Goal: Transaction & Acquisition: Purchase product/service

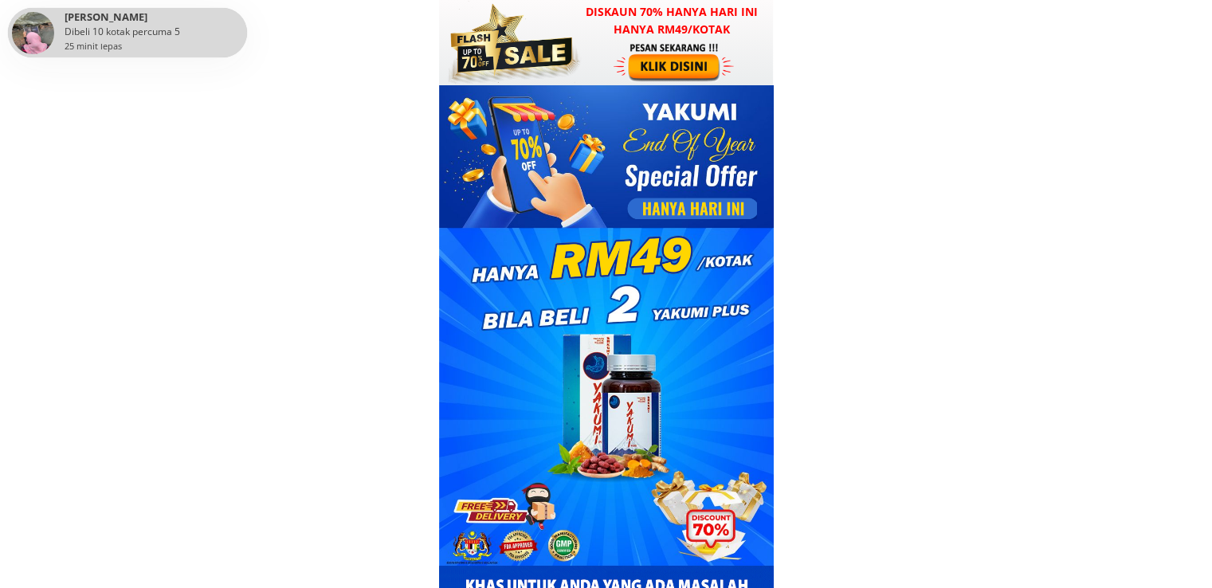
click at [638, 61] on div at bounding box center [676, 61] width 124 height 41
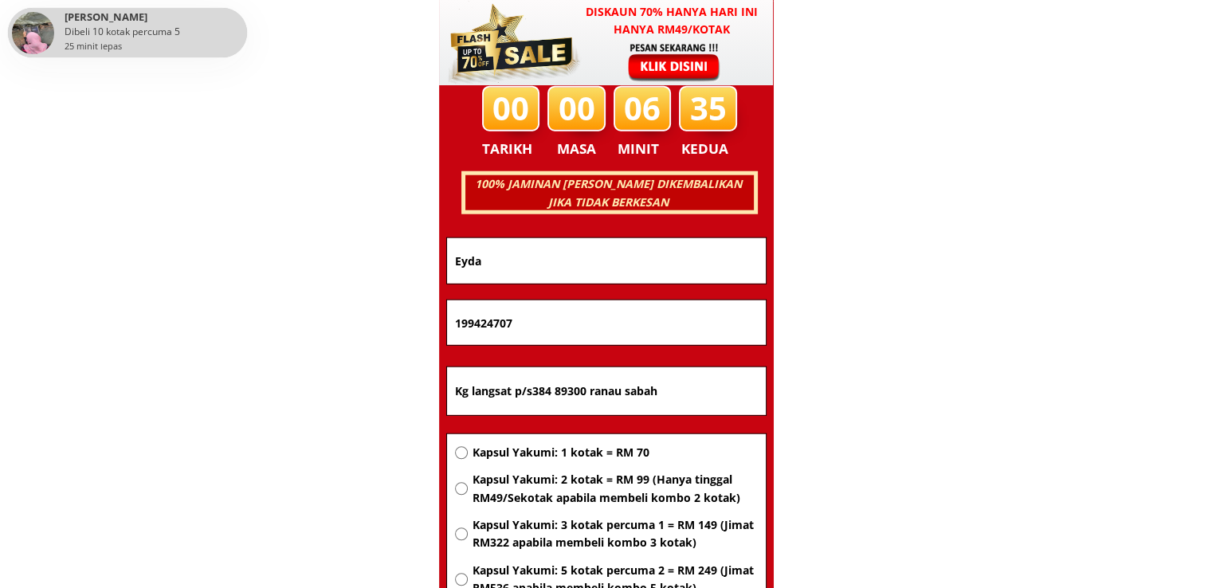
scroll to position [10213, 0]
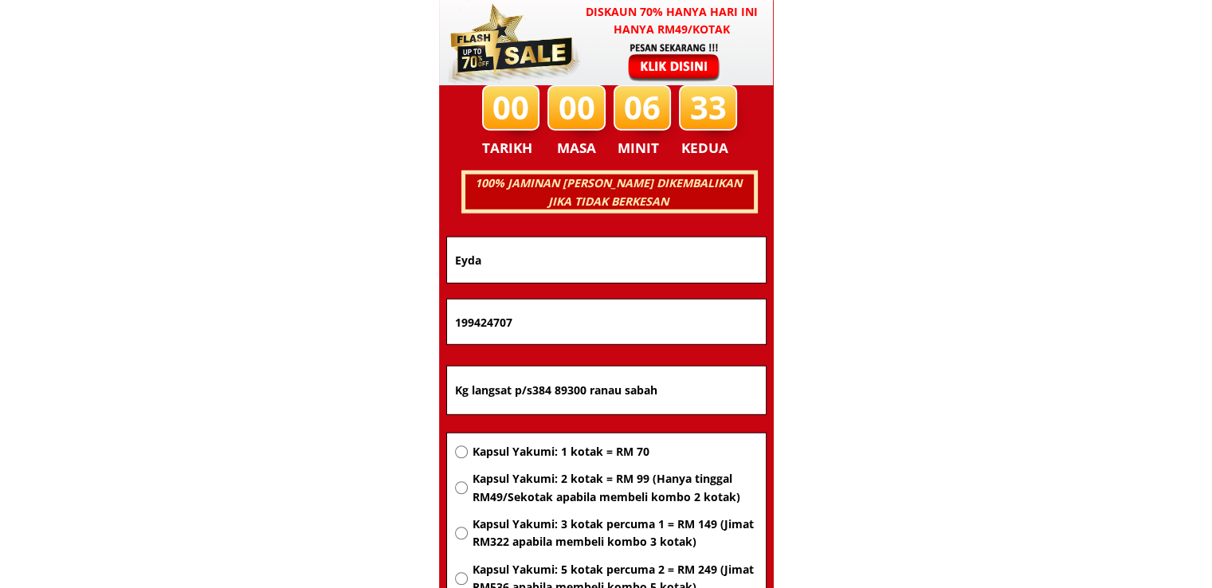
drag, startPoint x: 305, startPoint y: 384, endPoint x: 287, endPoint y: 383, distance: 18.3
paste input "uala Lumpur"
type input "Kuala Lumpur"
click at [595, 454] on span "Kapsul Yakumi: 1 kotak = RM 70" at bounding box center [614, 452] width 285 height 18
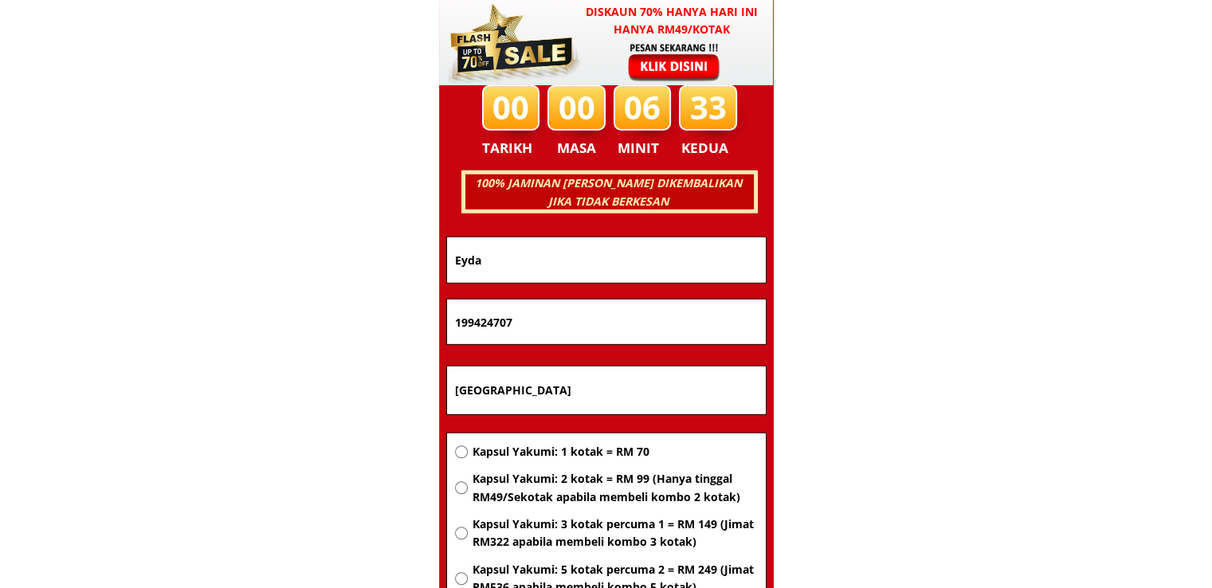
radio input "true"
drag, startPoint x: 606, startPoint y: 326, endPoint x: 334, endPoint y: 316, distance: 272.0
paste input "125408310"
type input "1125408310"
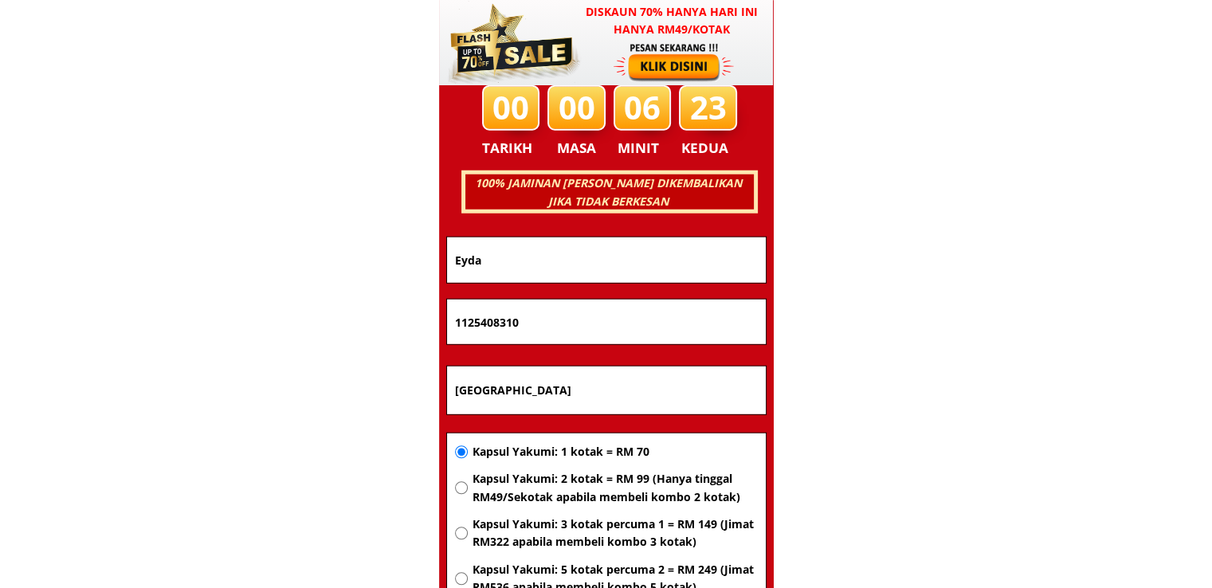
drag, startPoint x: 503, startPoint y: 257, endPoint x: 362, endPoint y: 252, distance: 141.2
paste input "Rabin Kumar"
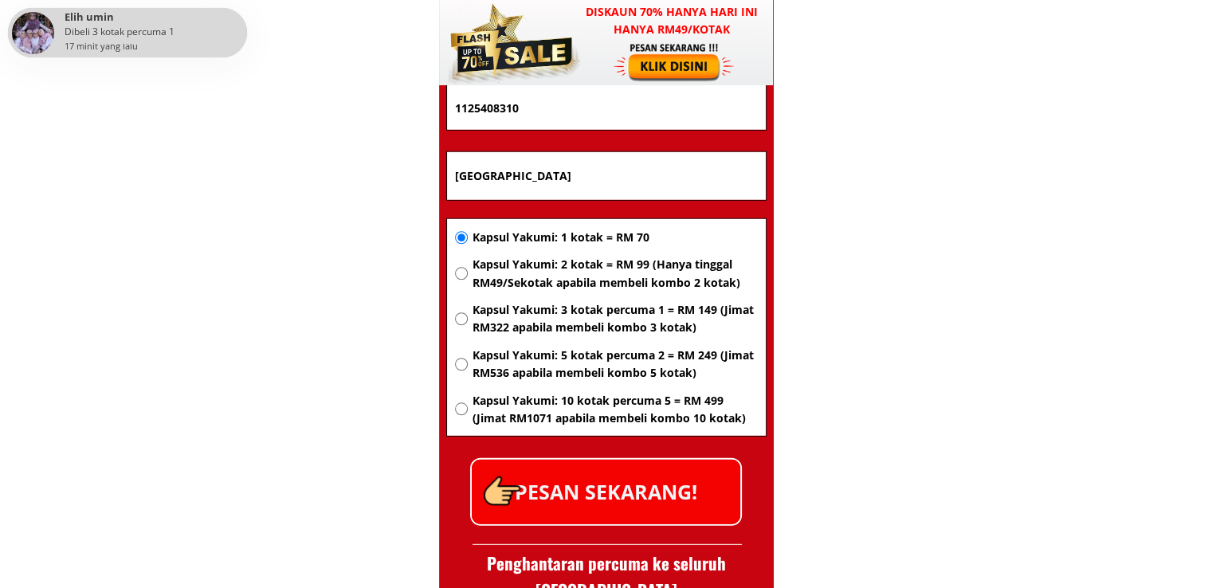
scroll to position [10452, 0]
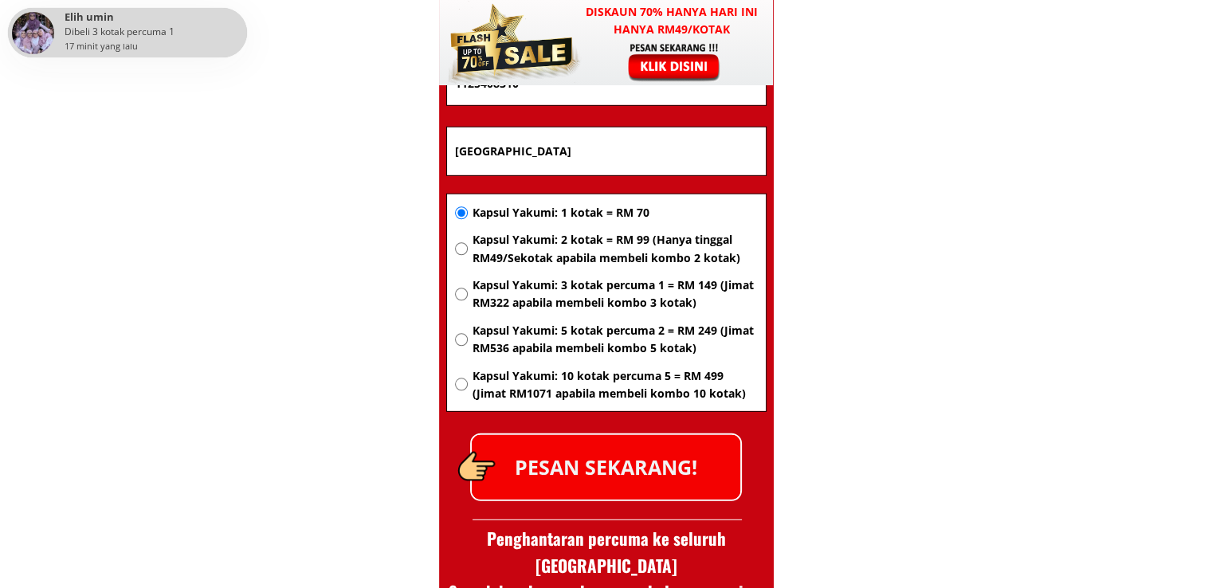
type input "Rabin Kumar"
click at [622, 454] on p "PESAN SEKARANG!" at bounding box center [606, 467] width 269 height 65
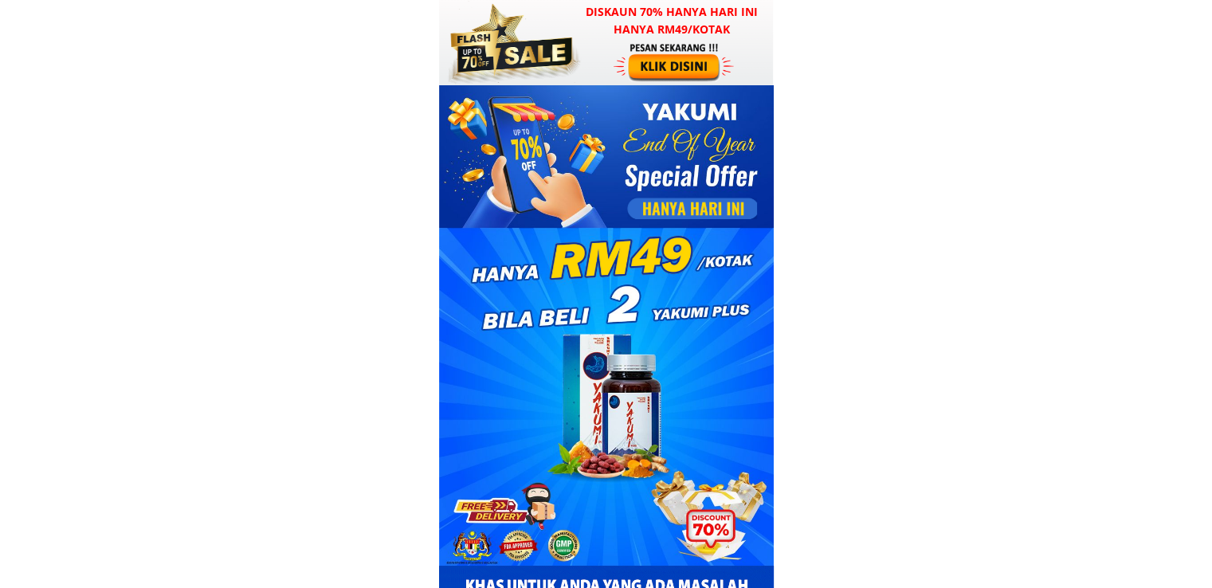
click at [645, 66] on div at bounding box center [676, 61] width 124 height 41
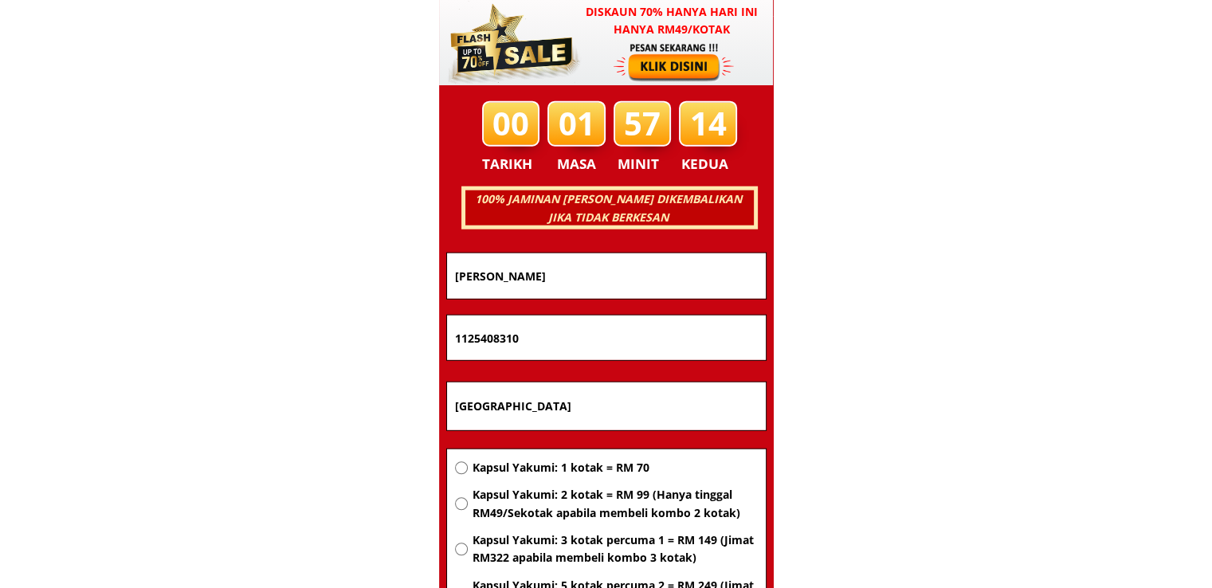
scroll to position [10213, 0]
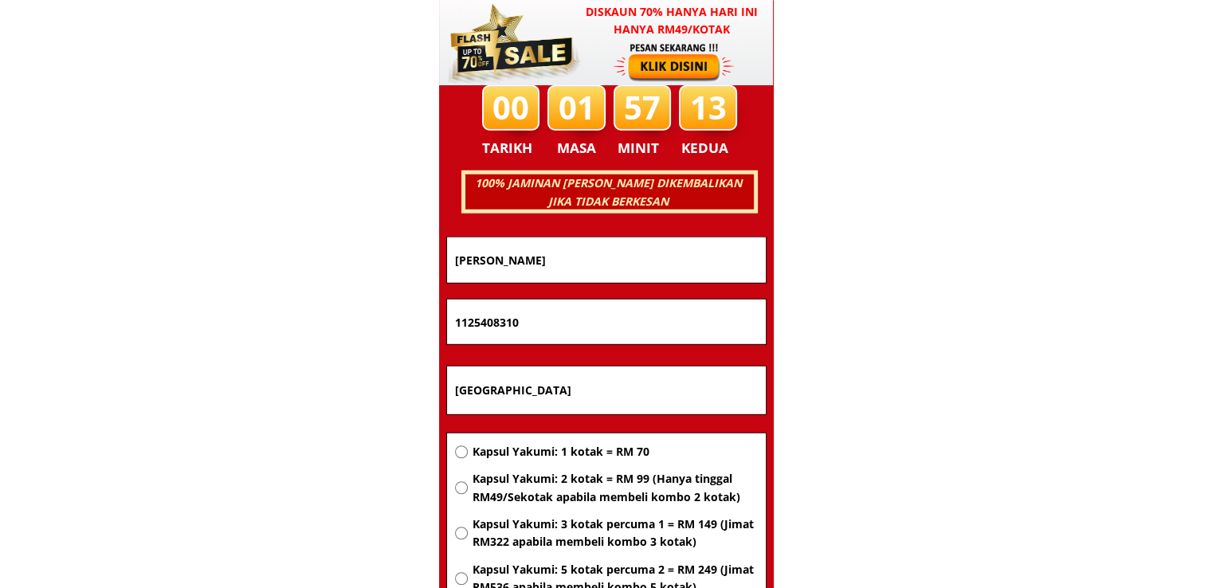
drag, startPoint x: 636, startPoint y: 394, endPoint x: 267, endPoint y: 393, distance: 369.0
paste input "Lorong pokok seraya 5H, Hse N0:8 Tmn khidmat 88300 [GEOGRAPHIC_DATA]"
type input "Lorong pokok seraya 5H, Hse N0:8 Tmn khidmat 88300 [GEOGRAPHIC_DATA]"
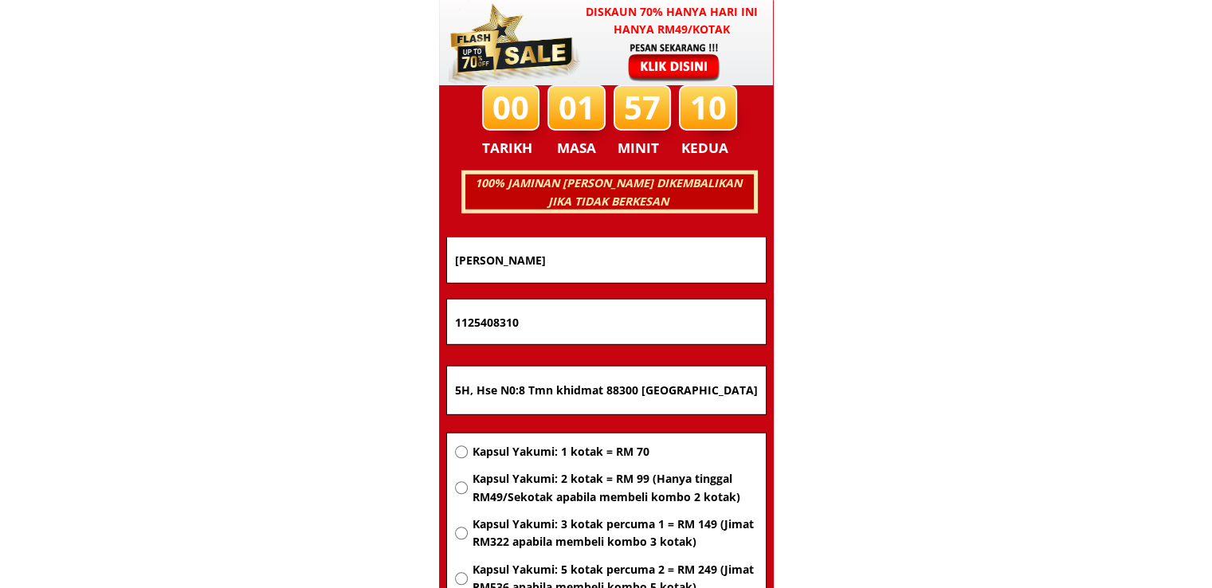
click at [525, 536] on span "Kapsul Yakumi: 3 kotak percuma 1 = RM 149 (Jimat RM322 apabila membeli kombo 3 …" at bounding box center [614, 534] width 285 height 36
radio input "true"
drag, startPoint x: 491, startPoint y: 324, endPoint x: 381, endPoint y: 324, distance: 110.0
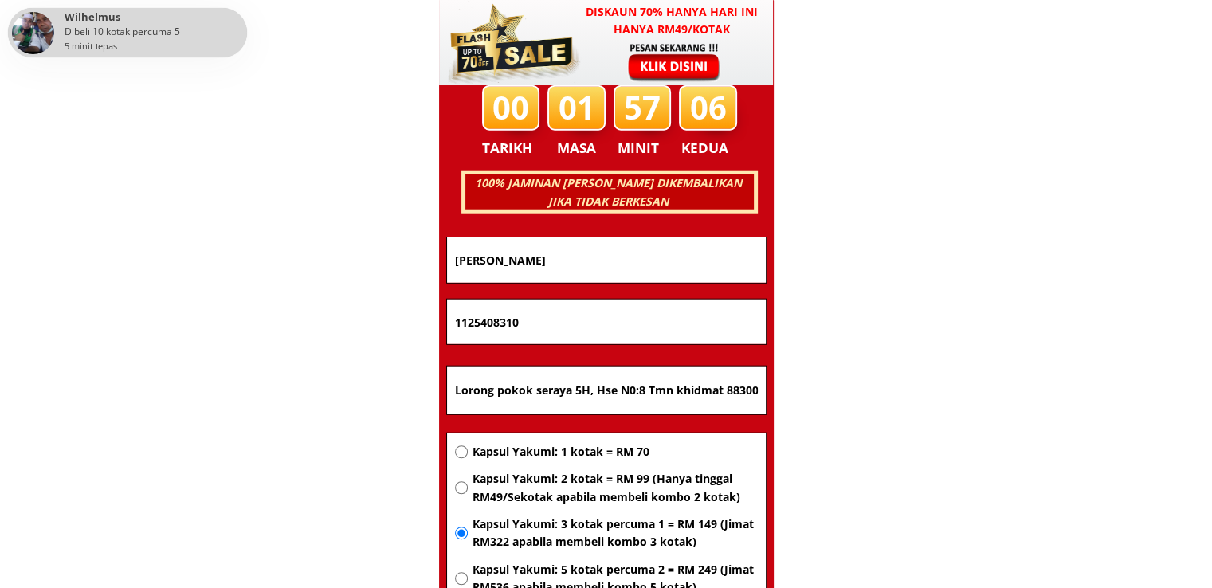
click at [679, 315] on input "1125408310" at bounding box center [606, 322] width 311 height 45
paste input "68980658"
type input "168980658"
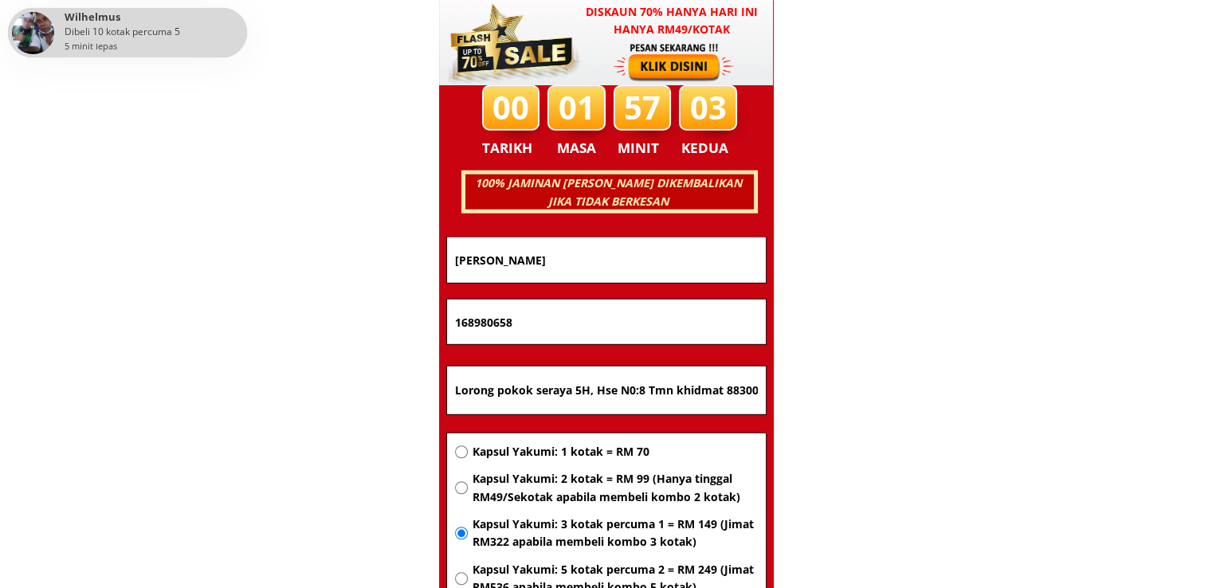
drag, startPoint x: 577, startPoint y: 259, endPoint x: 351, endPoint y: 259, distance: 226.4
paste input "Hjh Saimah"
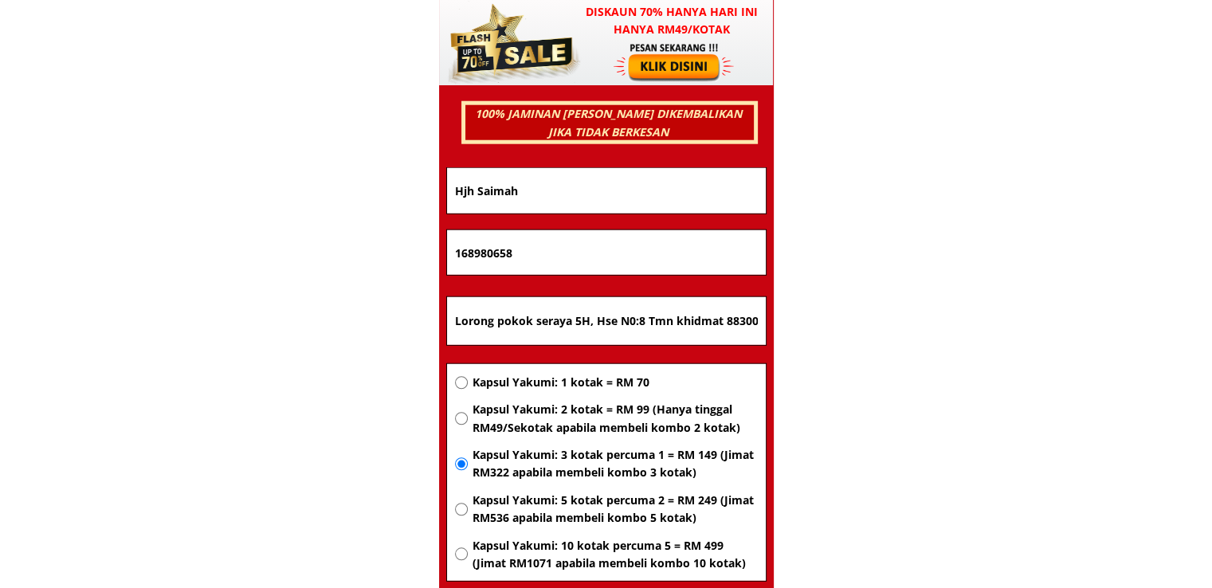
scroll to position [10452, 0]
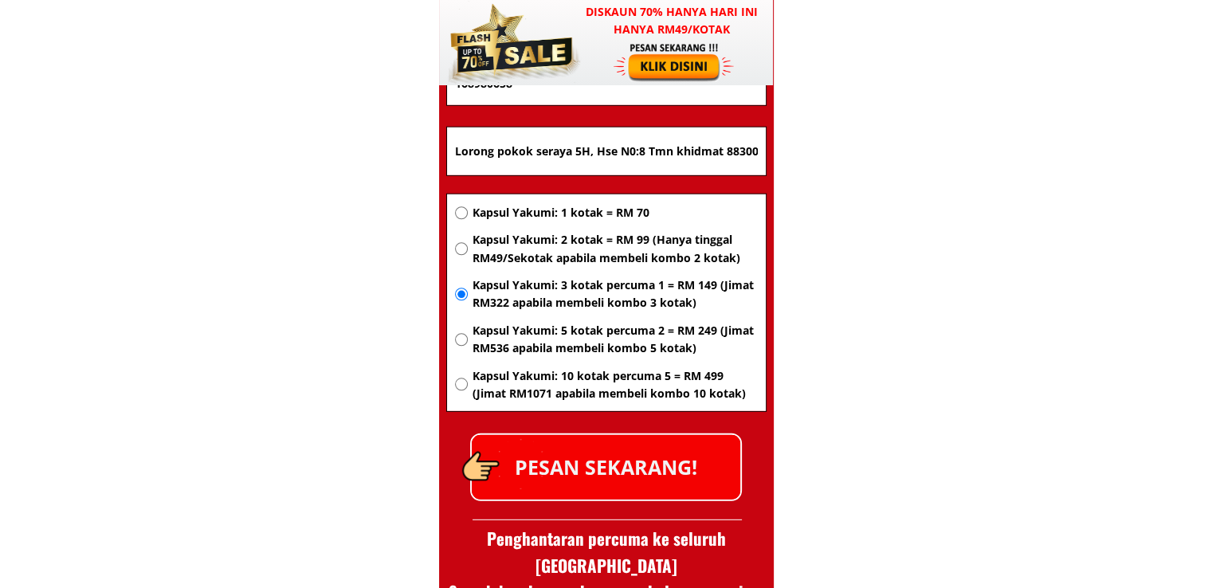
type input "Hjh Saimah"
click at [654, 465] on p "PESAN SEKARANG!" at bounding box center [606, 467] width 269 height 65
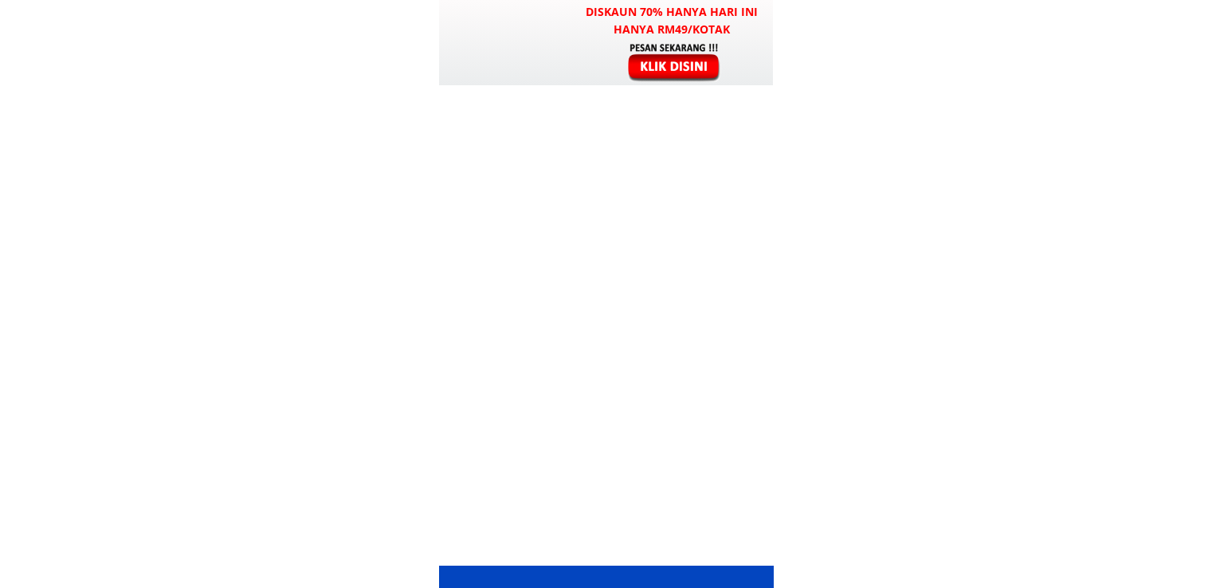
scroll to position [10452, 0]
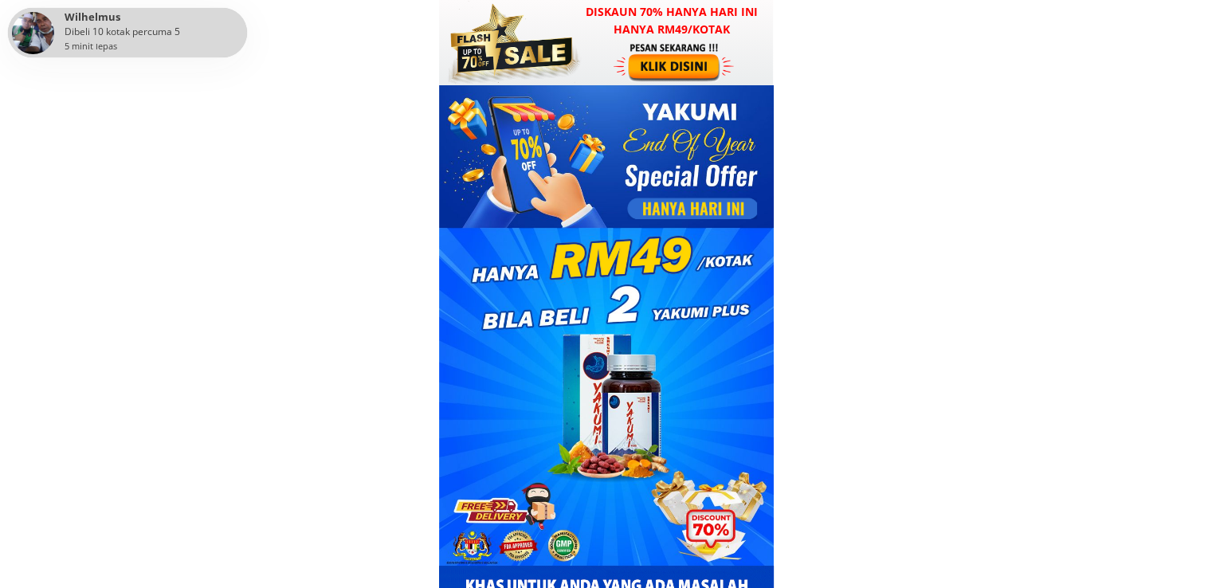
click at [682, 54] on div at bounding box center [676, 61] width 124 height 41
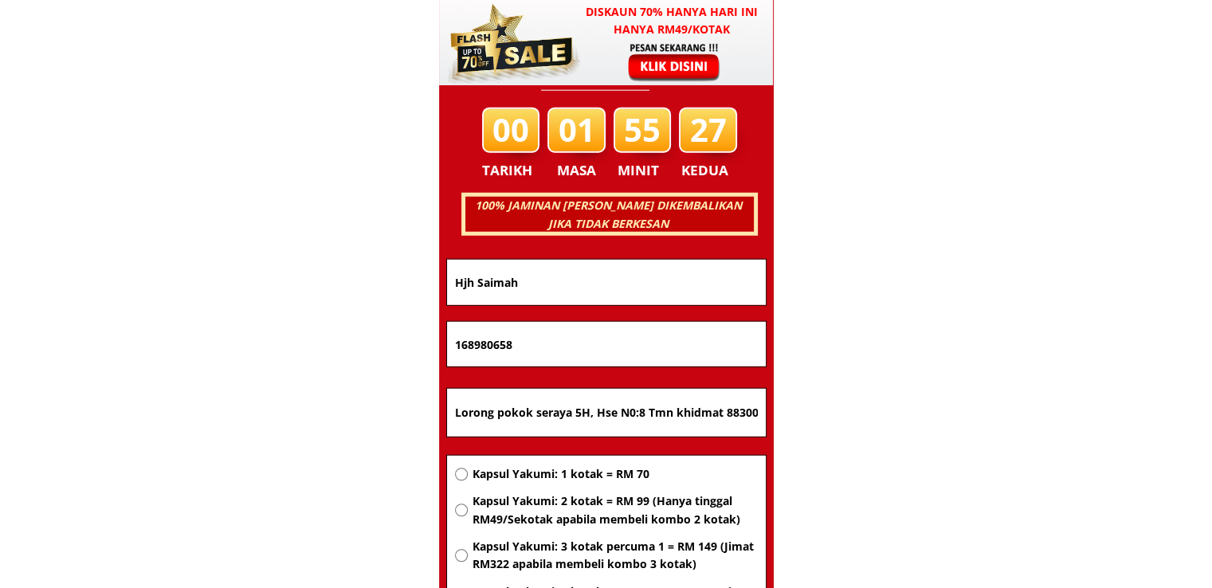
scroll to position [10213, 0]
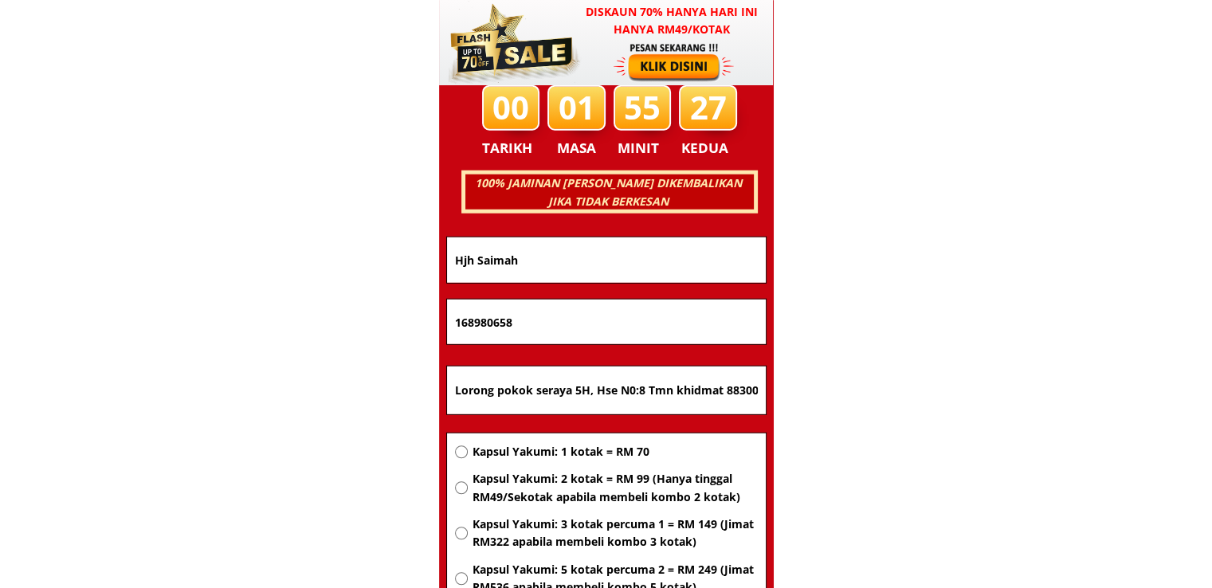
click at [603, 391] on input "Lorong pokok seraya 5H, Hse N0:8 Tmn khidmat 88300 [GEOGRAPHIC_DATA]" at bounding box center [606, 391] width 311 height 48
paste input "Kota Kinabalu [GEOGRAPHIC_DATA]"
type input "Kota Kinabalu [GEOGRAPHIC_DATA]"
drag, startPoint x: 540, startPoint y: 323, endPoint x: 316, endPoint y: 324, distance: 224.0
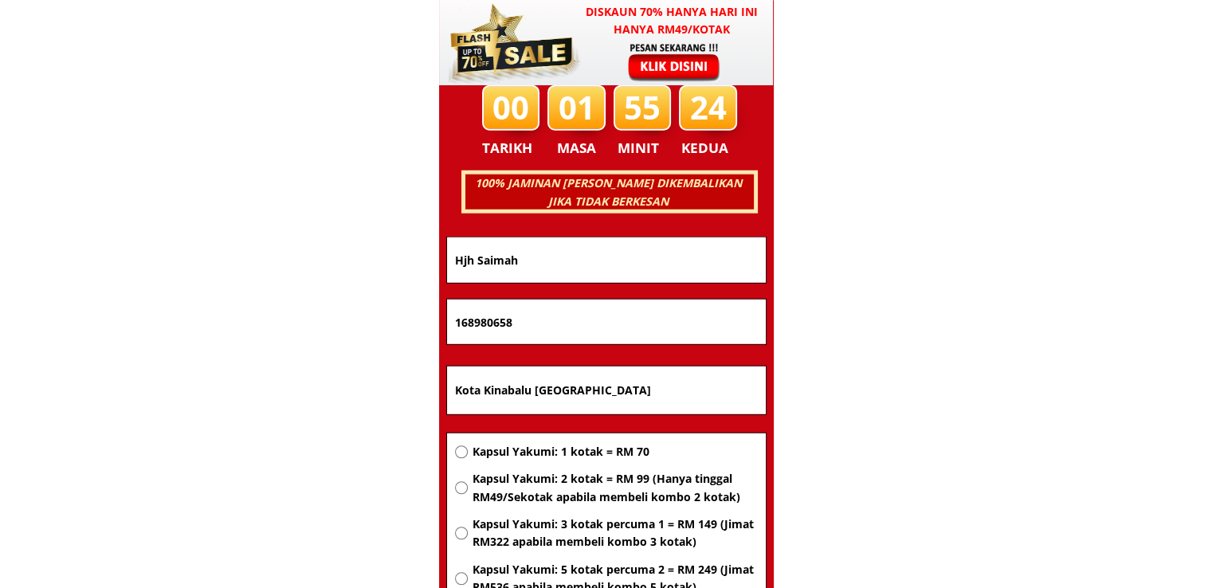
paste input "01117554953"
type input "01117554953"
drag, startPoint x: 586, startPoint y: 245, endPoint x: 340, endPoint y: 254, distance: 245.7
paste input "Jamal"
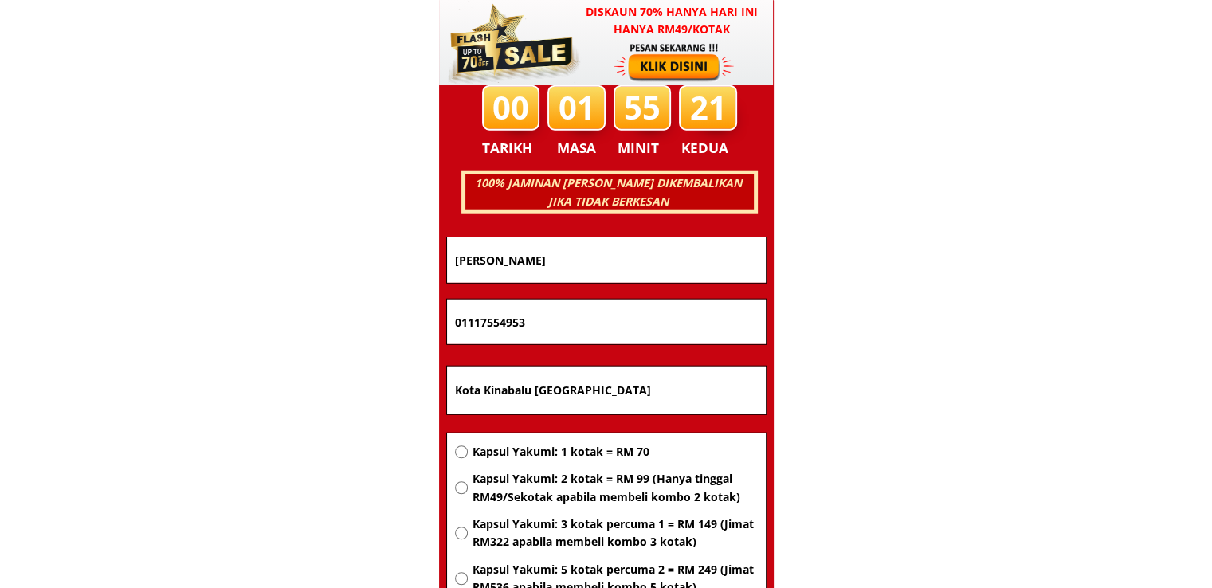
type input "Jamal"
click at [561, 450] on span "Kapsul Yakumi: 1 kotak = RM 70" at bounding box center [614, 452] width 285 height 18
radio input "true"
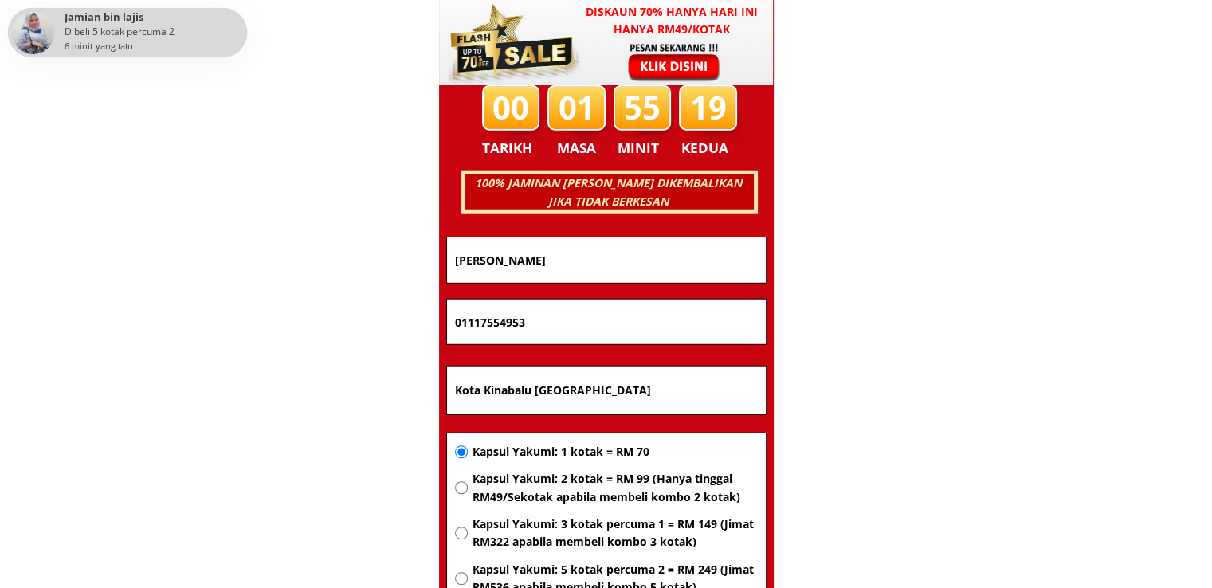
scroll to position [10372, 0]
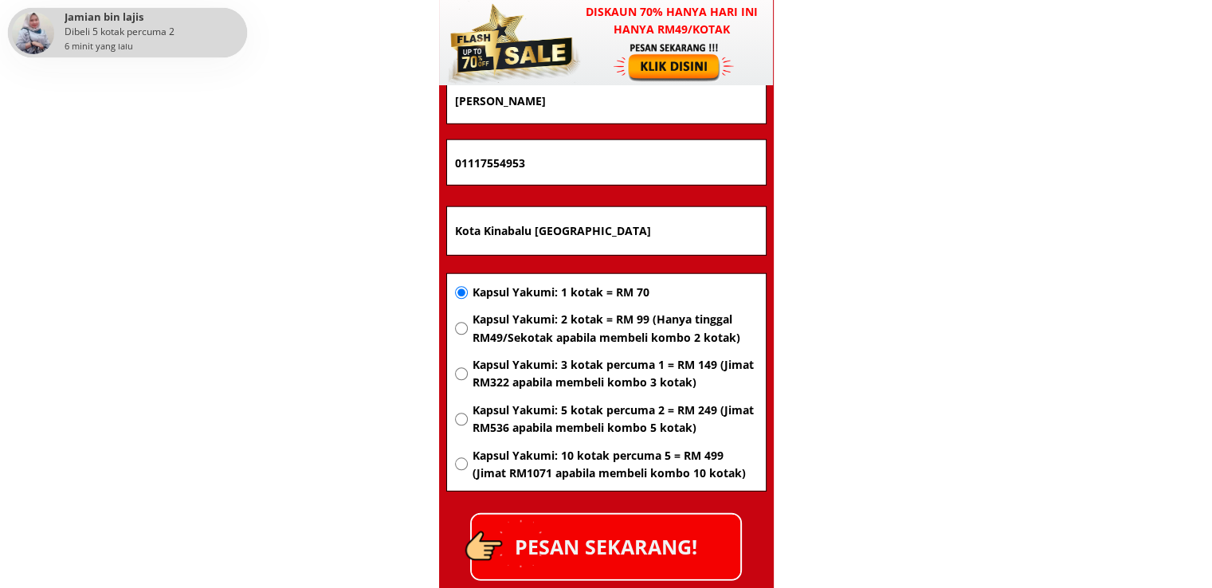
click at [653, 523] on p "PESAN SEKARANG!" at bounding box center [606, 547] width 269 height 65
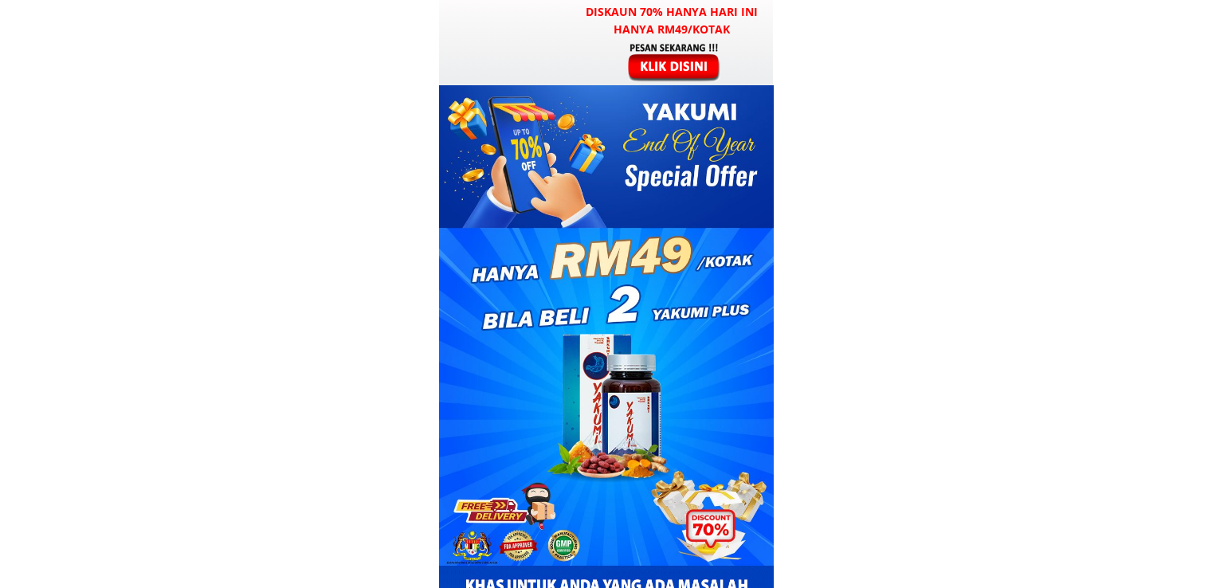
scroll to position [10372, 0]
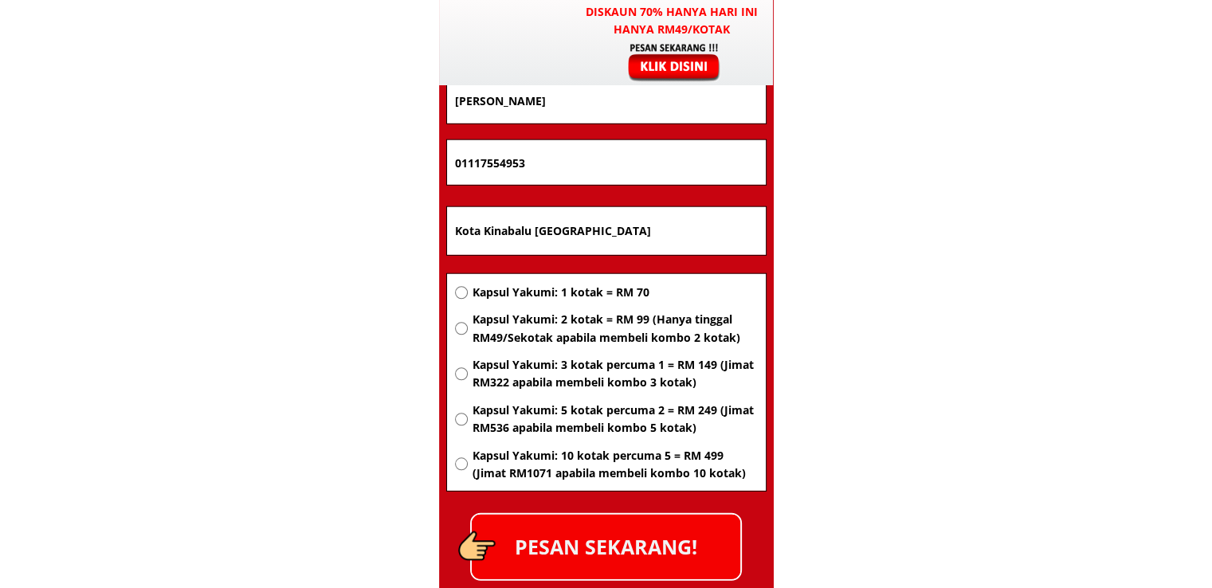
scroll to position [10372, 0]
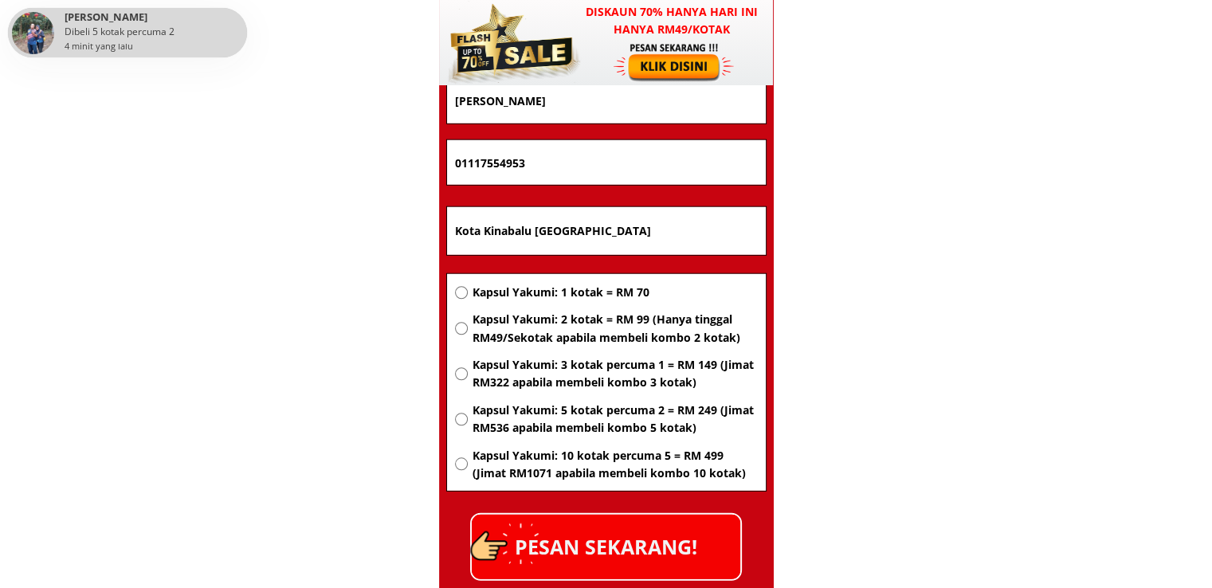
drag, startPoint x: 642, startPoint y: 235, endPoint x: 314, endPoint y: 247, distance: 327.8
paste input "Lot 5031 jln sidang mohd [GEOGRAPHIC_DATA] 52920"
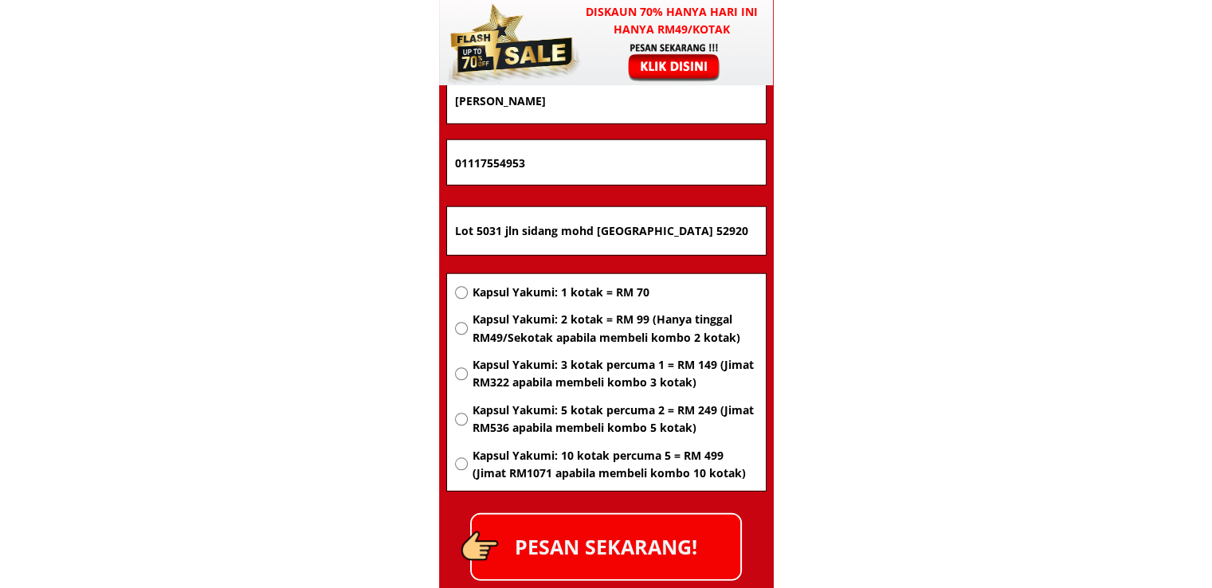
type input "Lot 5031 jln sidang mohd [GEOGRAPHIC_DATA] 52920"
drag, startPoint x: 625, startPoint y: 167, endPoint x: 297, endPoint y: 170, distance: 328.4
paste input "64164359"
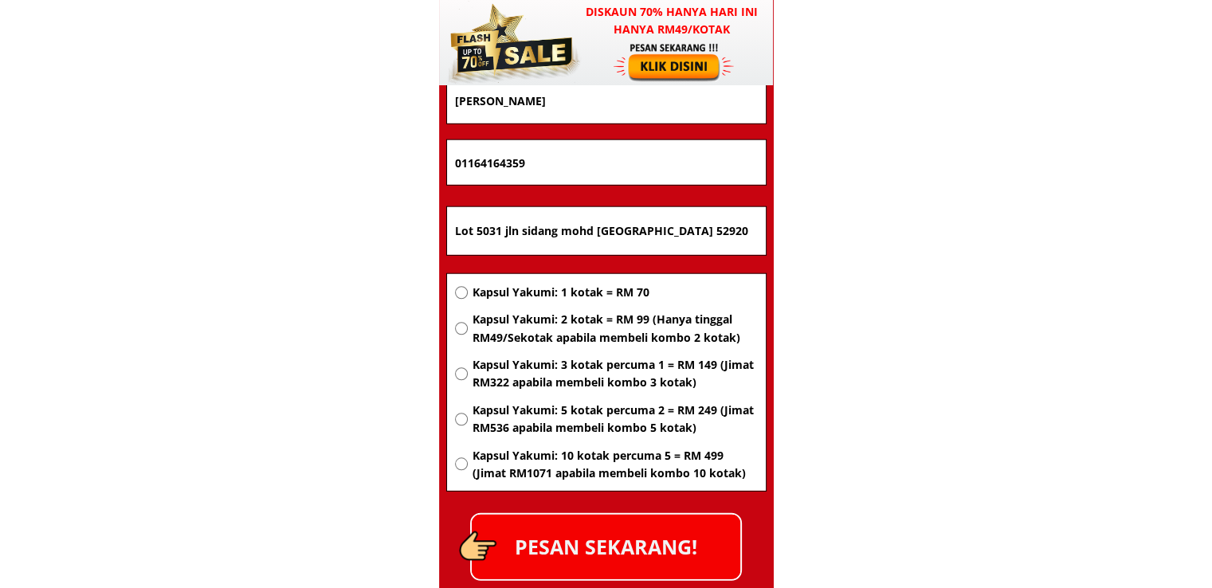
scroll to position [10293, 0]
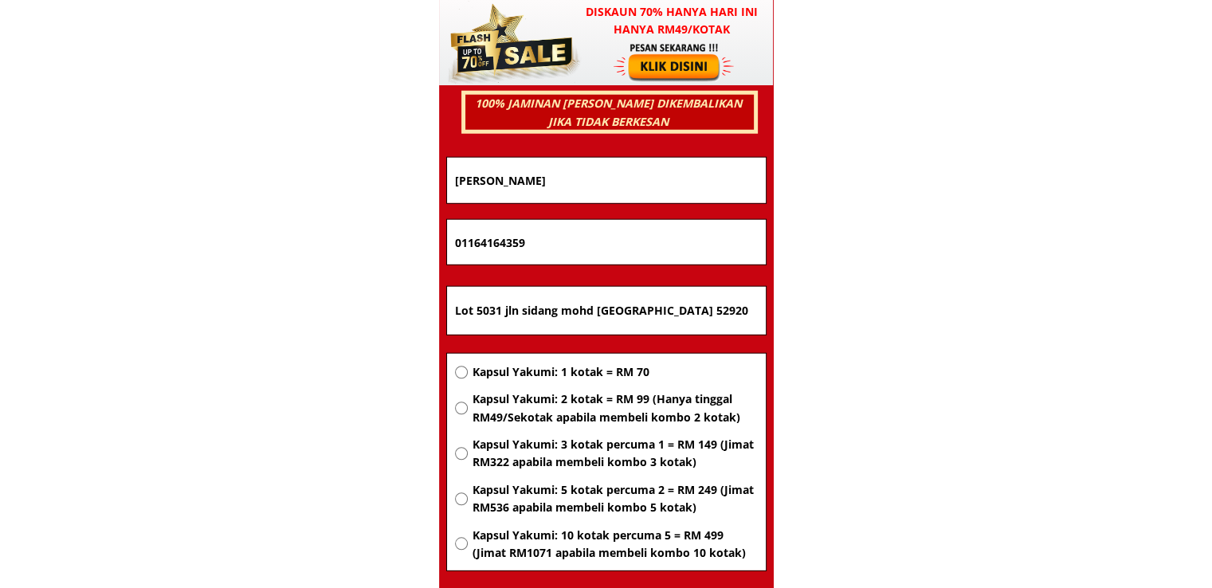
type input "01164164359"
drag, startPoint x: 536, startPoint y: 179, endPoint x: 430, endPoint y: 183, distance: 105.3
paste input "Fitria sari"
type input "Fitria sari"
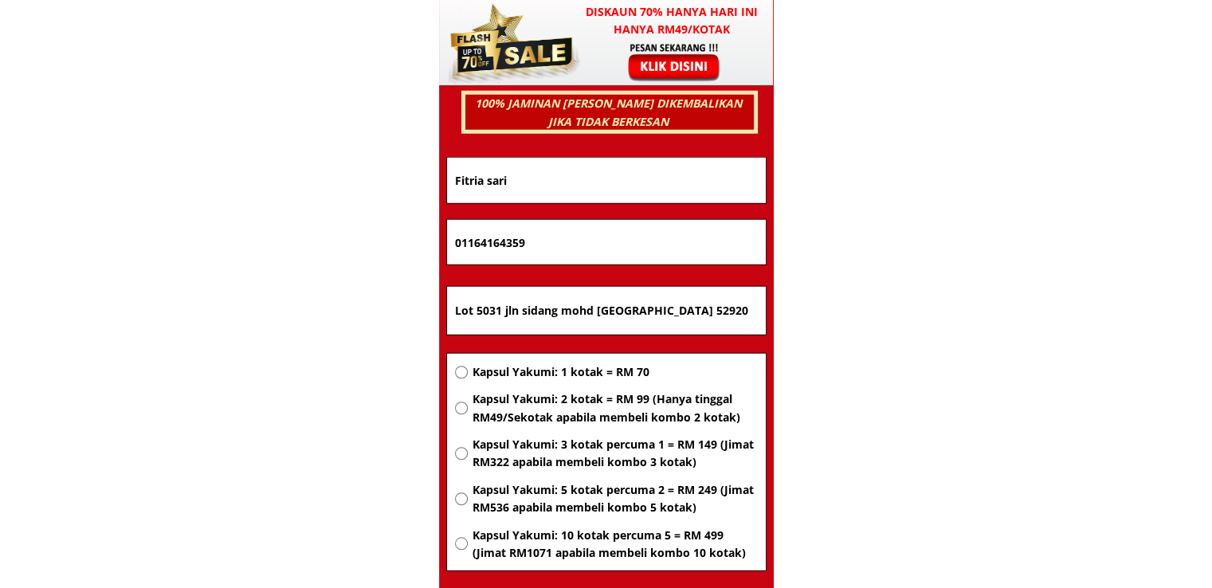
click at [563, 374] on span "Kapsul Yakumi: 1 kotak = RM 70" at bounding box center [614, 372] width 285 height 18
radio input "true"
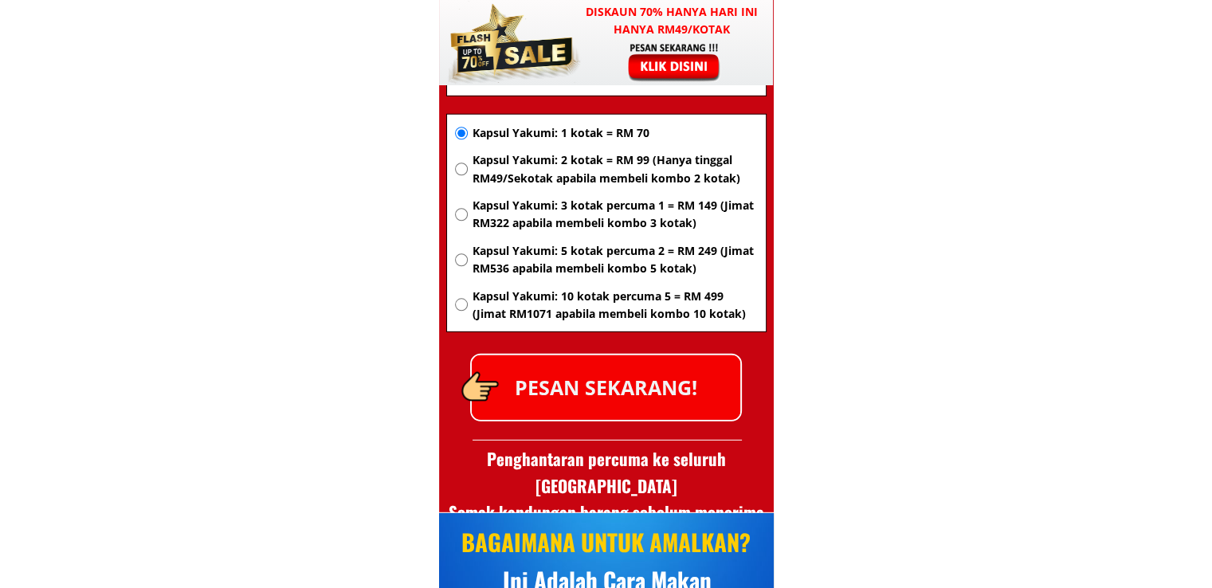
click at [654, 403] on p "PESAN SEKARANG!" at bounding box center [606, 387] width 269 height 65
